Goal: Task Accomplishment & Management: Use online tool/utility

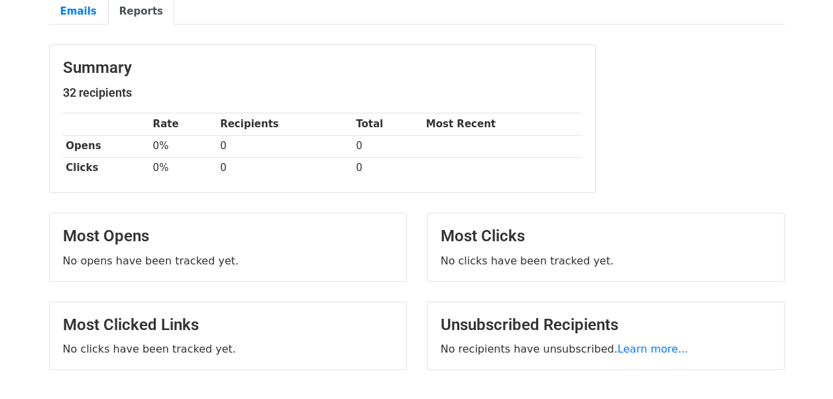
scroll to position [133, 0]
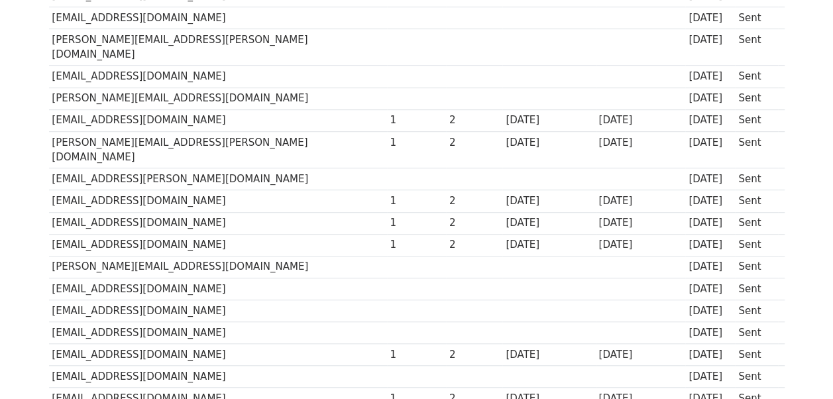
scroll to position [398, 0]
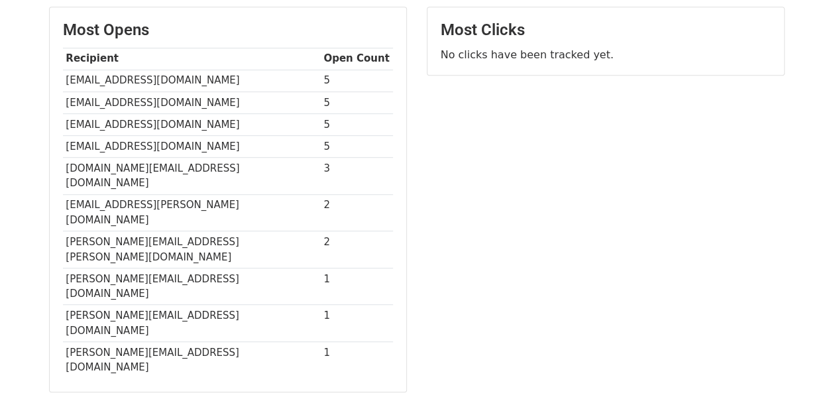
scroll to position [331, 0]
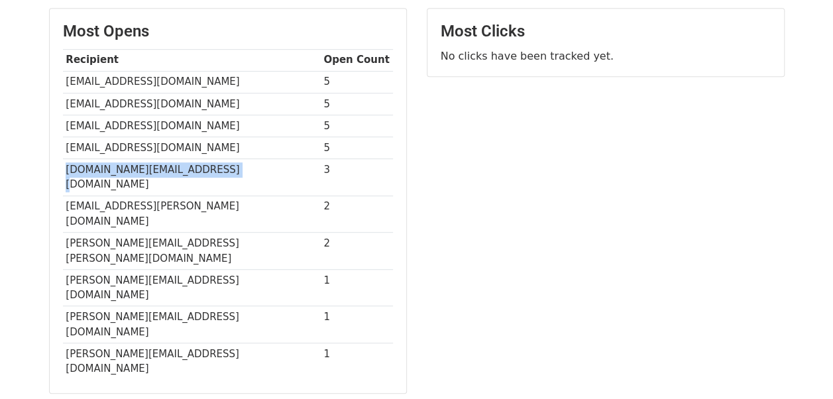
drag, startPoint x: 64, startPoint y: 166, endPoint x: 224, endPoint y: 159, distance: 160.5
click at [224, 159] on td "vikas.bharti@heromotocorp.com" at bounding box center [192, 177] width 258 height 37
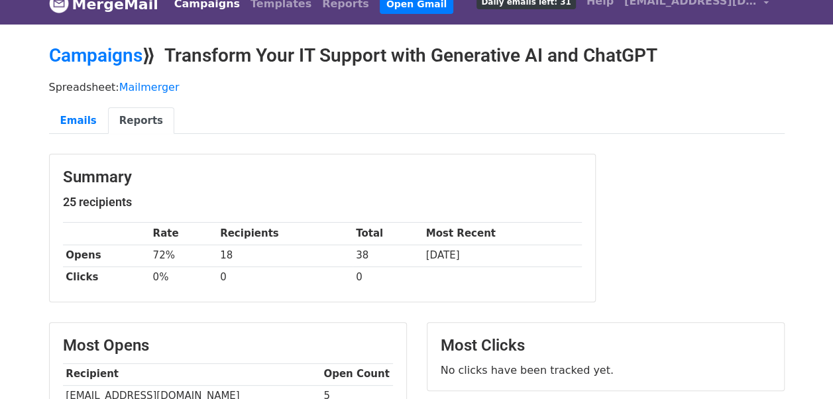
scroll to position [0, 0]
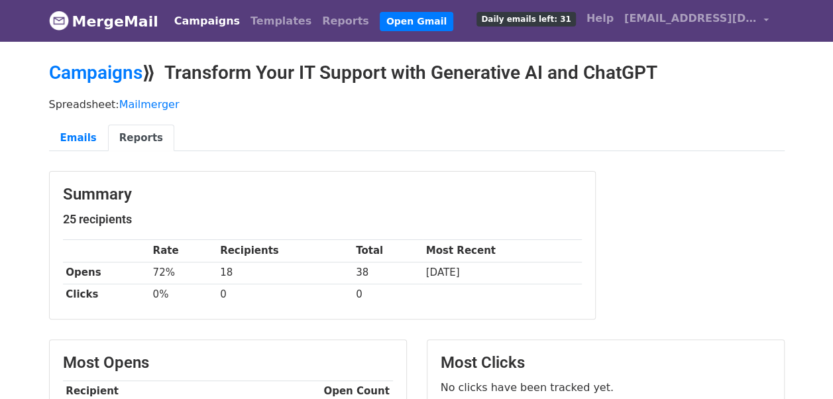
copy td "vikas.bharti@heromotocorp.com"
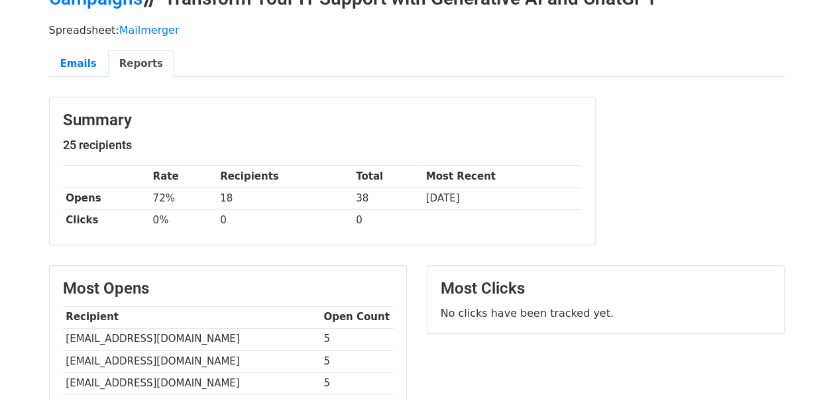
scroll to position [199, 0]
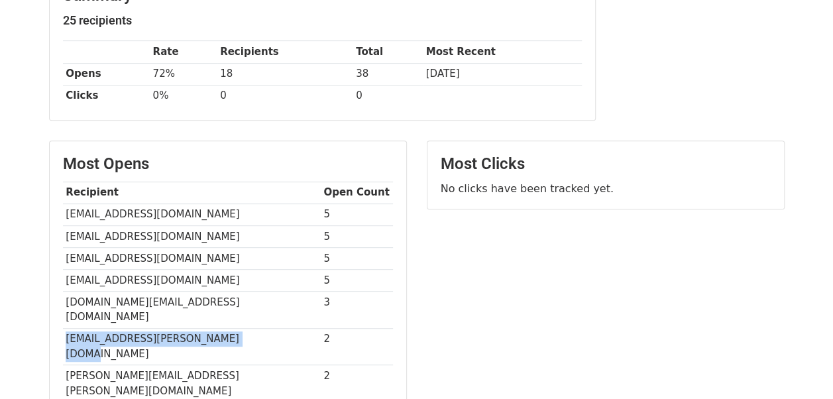
drag, startPoint x: 63, startPoint y: 320, endPoint x: 255, endPoint y: 323, distance: 192.2
click at [255, 328] on td "umesh.krishnappa@royalenfield.com" at bounding box center [192, 346] width 258 height 37
copy td "umesh.krishnappa@royalenfield.com"
click at [264, 283] on td "vpatnaik@forcemotors.com" at bounding box center [192, 280] width 258 height 22
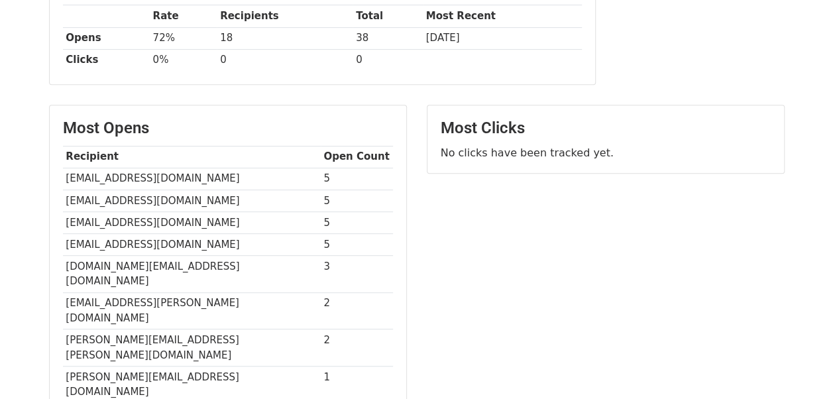
scroll to position [265, 0]
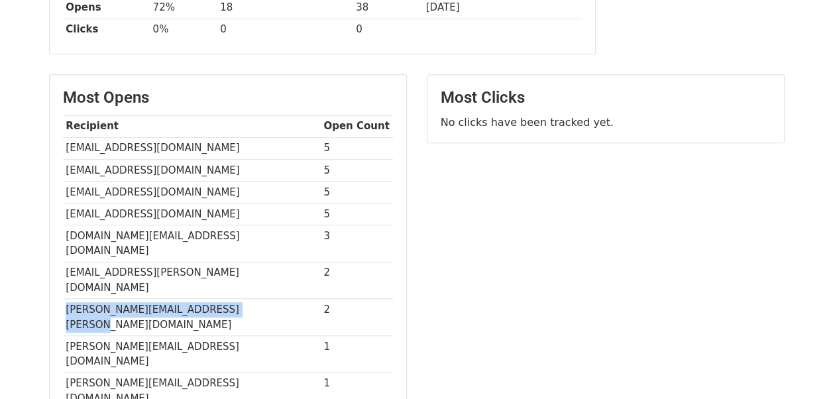
drag, startPoint x: 62, startPoint y: 273, endPoint x: 267, endPoint y: 270, distance: 204.8
click at [267, 299] on td "Nikhilesh.Bhargava@heromotocorp.com" at bounding box center [192, 317] width 258 height 37
copy td "Nikhilesh.Bhargava@heromotocorp.com"
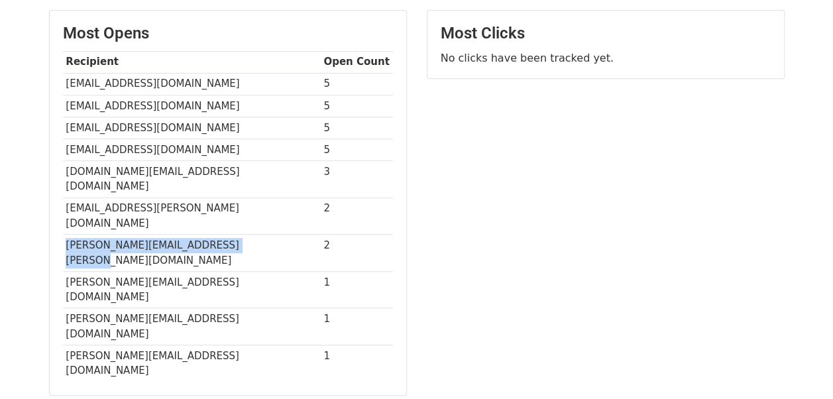
scroll to position [331, 0]
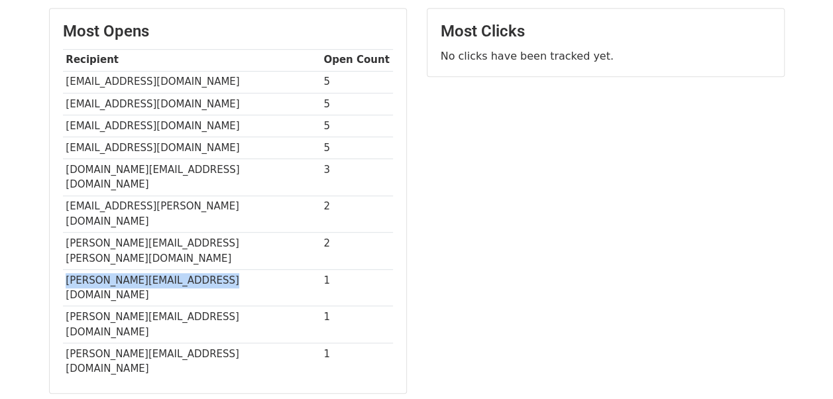
drag, startPoint x: 65, startPoint y: 228, endPoint x: 216, endPoint y: 230, distance: 151.1
click at [216, 269] on td "samit.gorai@heromotocorp.com" at bounding box center [192, 287] width 258 height 37
copy td "samit.gorai@heromotocorp.com"
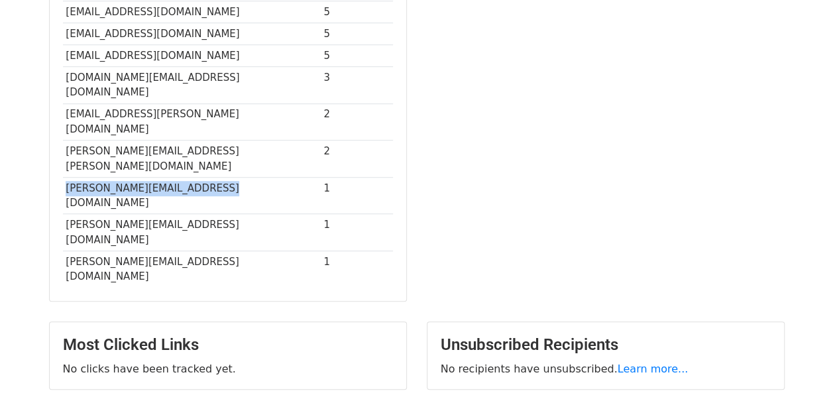
scroll to position [439, 0]
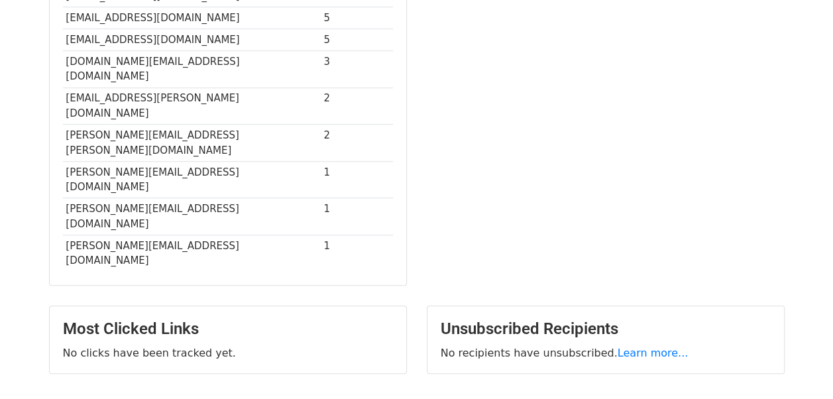
click at [278, 346] on p "No clicks have been tracked yet." at bounding box center [228, 353] width 330 height 14
drag, startPoint x: 62, startPoint y: 141, endPoint x: 247, endPoint y: 144, distance: 184.3
click at [247, 198] on td "saravanan.g@ashokleyland.com" at bounding box center [192, 216] width 258 height 37
copy td "saravanan.g@ashokleyland.com"
click at [249, 204] on main "Campaigns ⟫ Transform Your IT Support with Generative AI and ChatGPT Spreadshee…" at bounding box center [417, 4] width 756 height 765
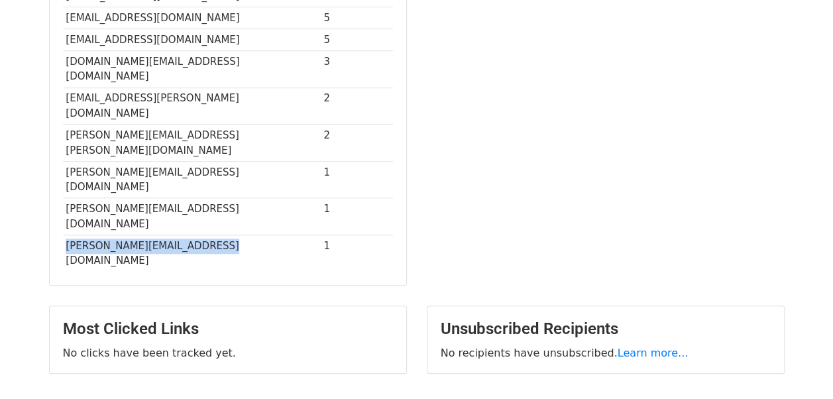
drag, startPoint x: 66, startPoint y: 166, endPoint x: 216, endPoint y: 170, distance: 149.8
click at [216, 235] on td "Saravanan.N@ashokleyland.com" at bounding box center [192, 253] width 258 height 36
copy td "Saravanan.N@ashokleyland.com"
